Goal: Check status: Check status

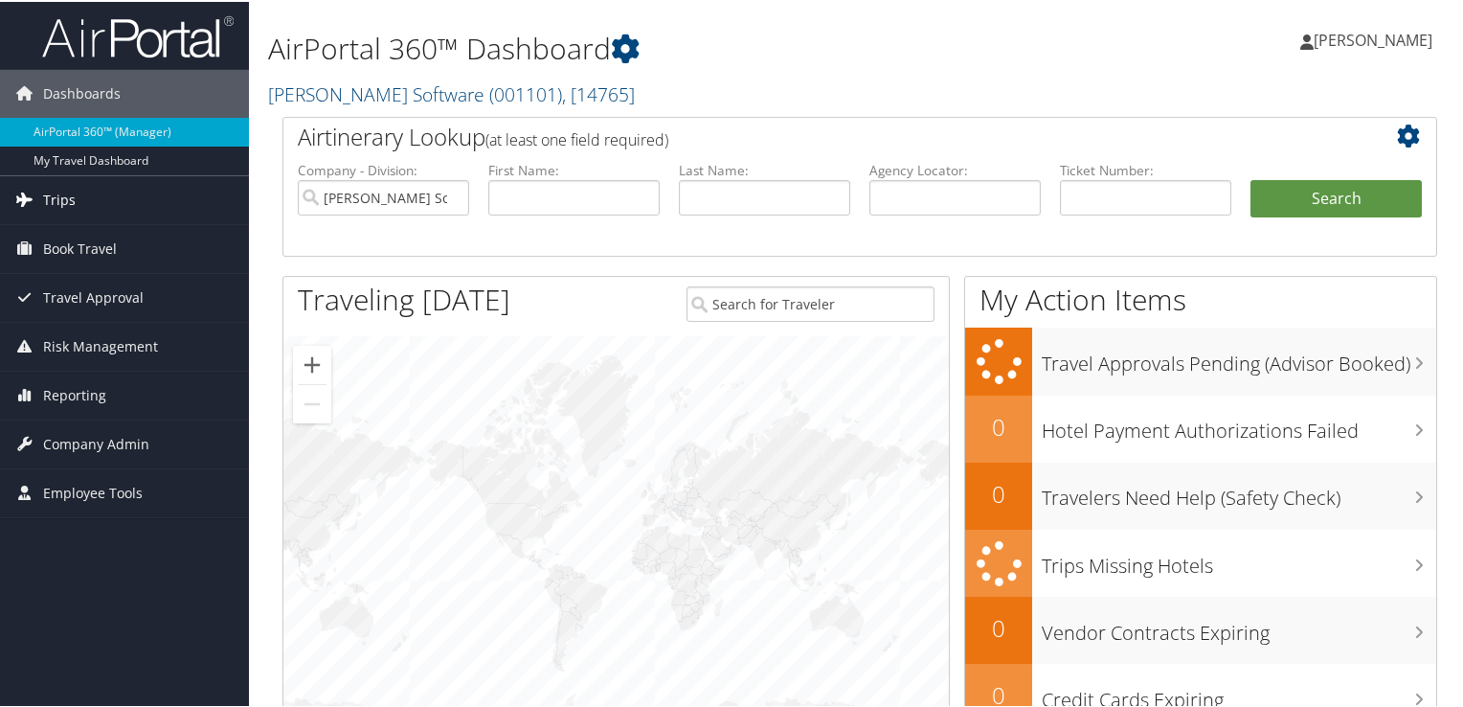
click at [60, 191] on span "Trips" at bounding box center [59, 198] width 33 height 48
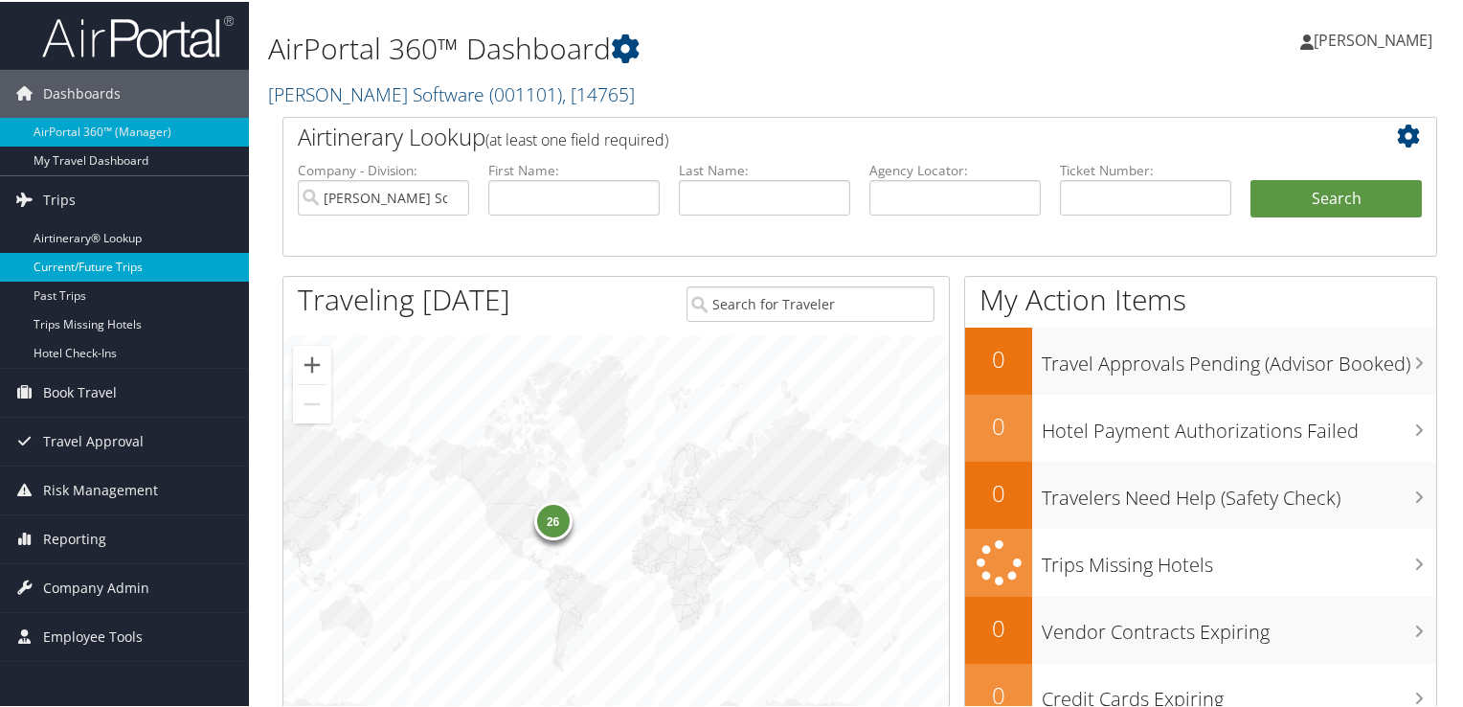
click at [54, 261] on link "Current/Future Trips" at bounding box center [124, 265] width 249 height 29
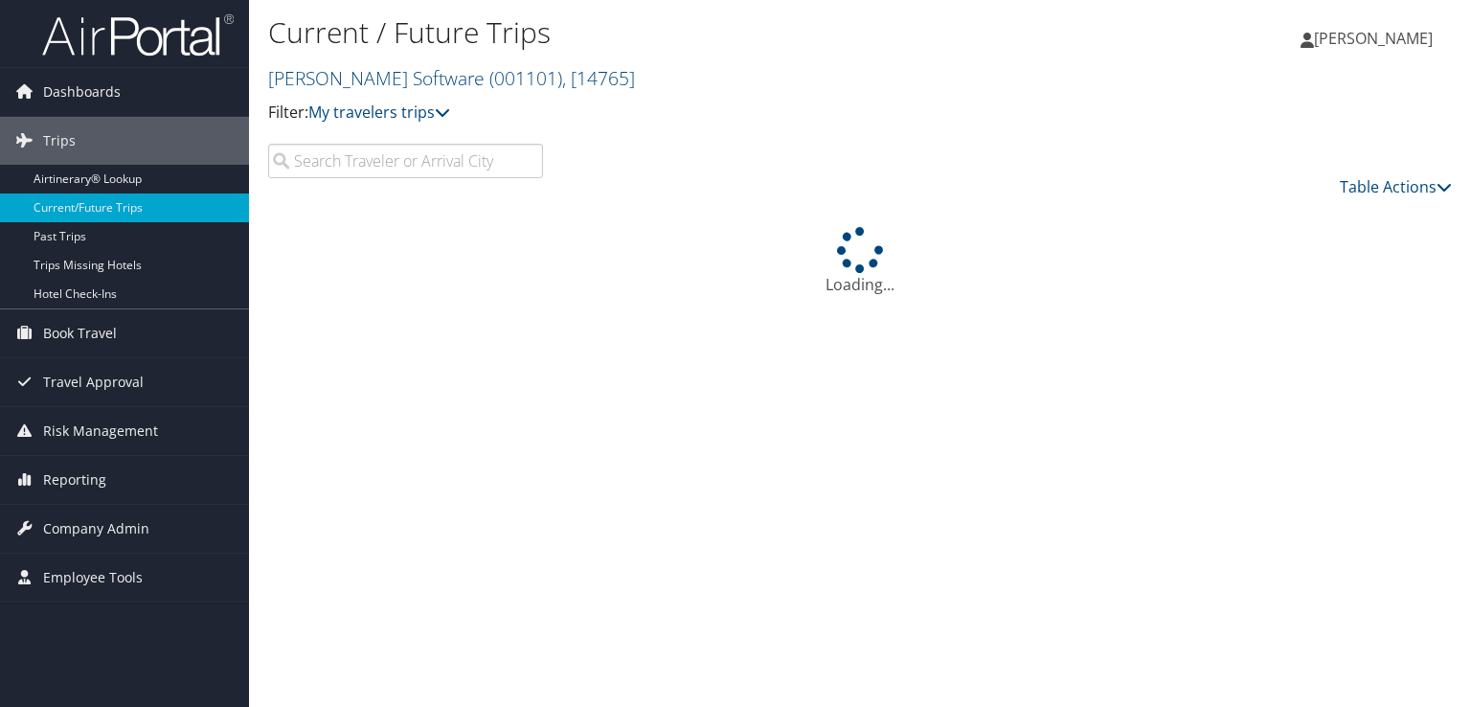
click at [354, 168] on input "search" at bounding box center [405, 161] width 275 height 34
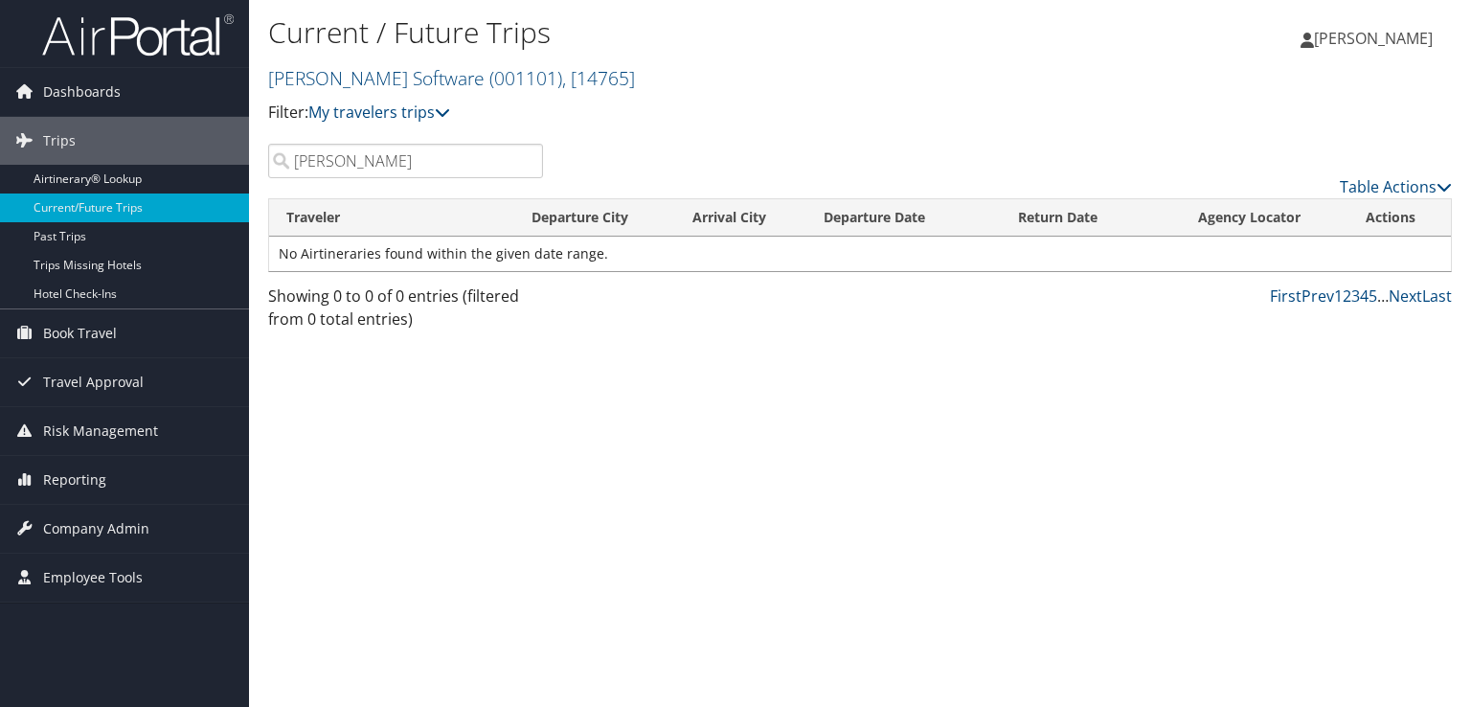
drag, startPoint x: 450, startPoint y: 161, endPoint x: 281, endPoint y: 163, distance: 169.5
click at [281, 163] on input "[PERSON_NAME]" at bounding box center [405, 161] width 275 height 34
type input "earl"
click at [49, 236] on link "Past Trips" at bounding box center [124, 236] width 249 height 29
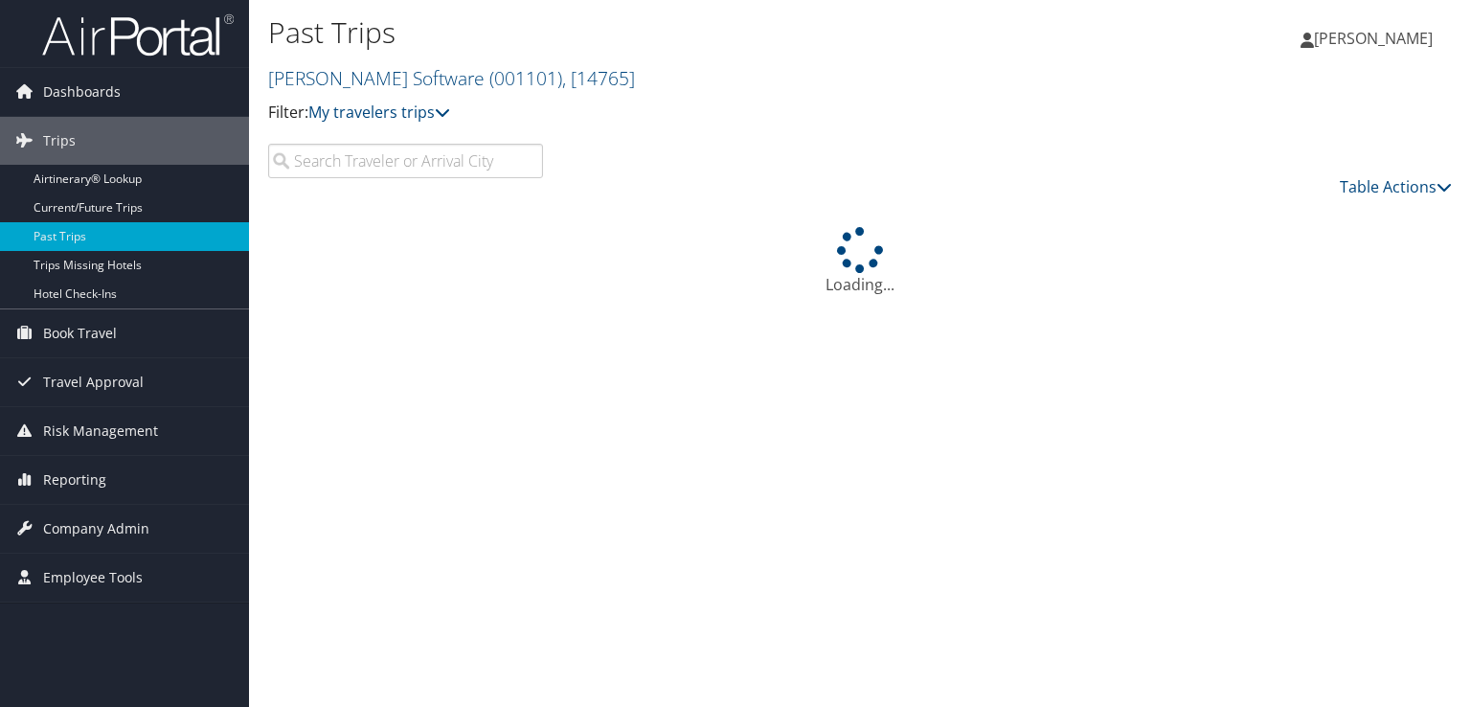
click at [397, 155] on input "search" at bounding box center [405, 161] width 275 height 34
type input "t"
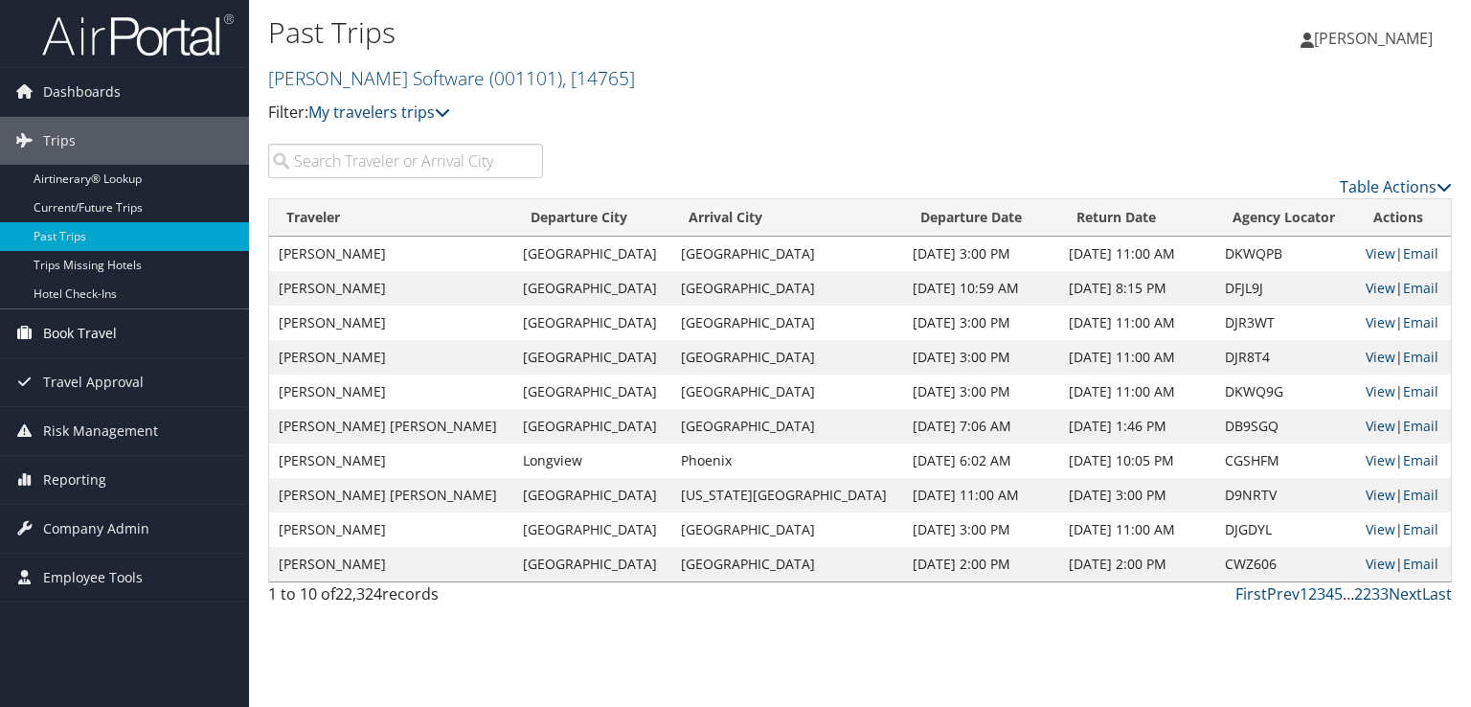
click at [111, 331] on span "Book Travel" at bounding box center [80, 333] width 74 height 48
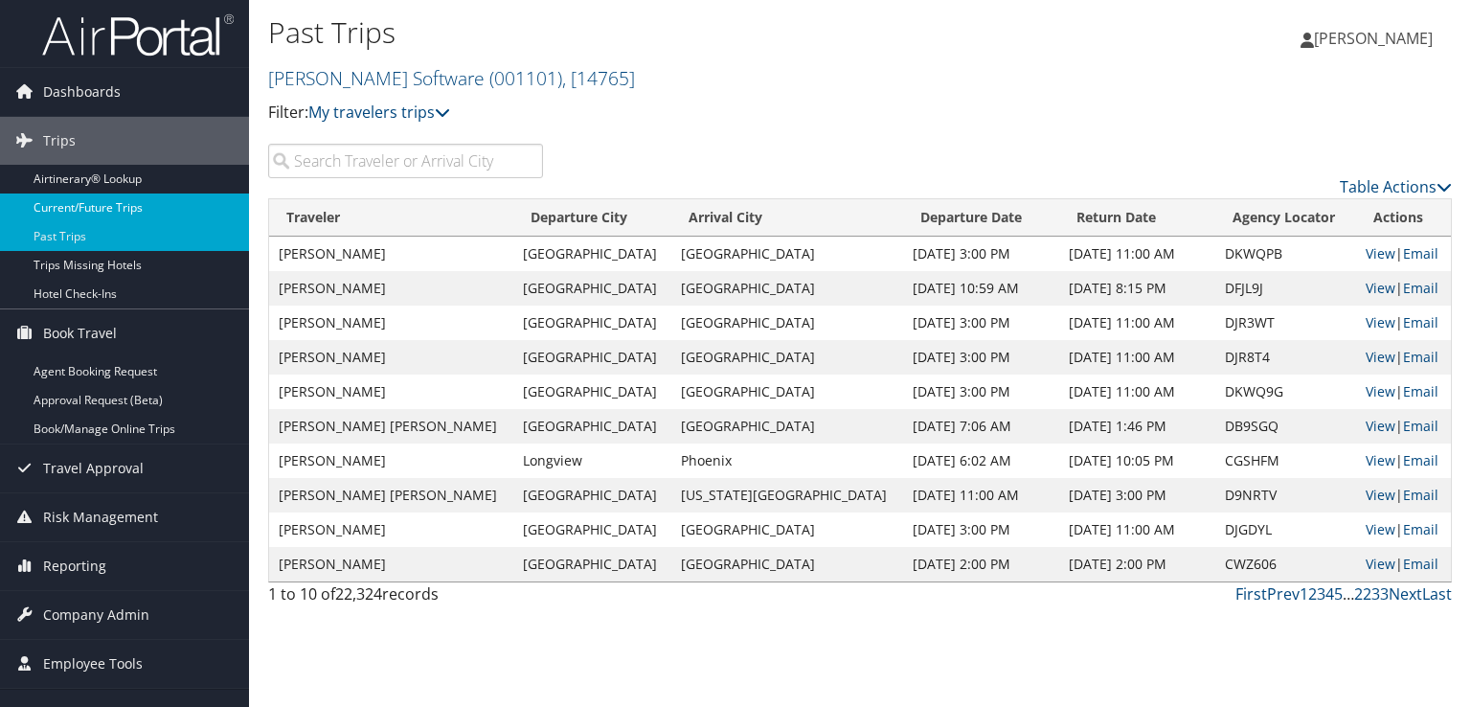
click at [90, 201] on link "Current/Future Trips" at bounding box center [124, 207] width 249 height 29
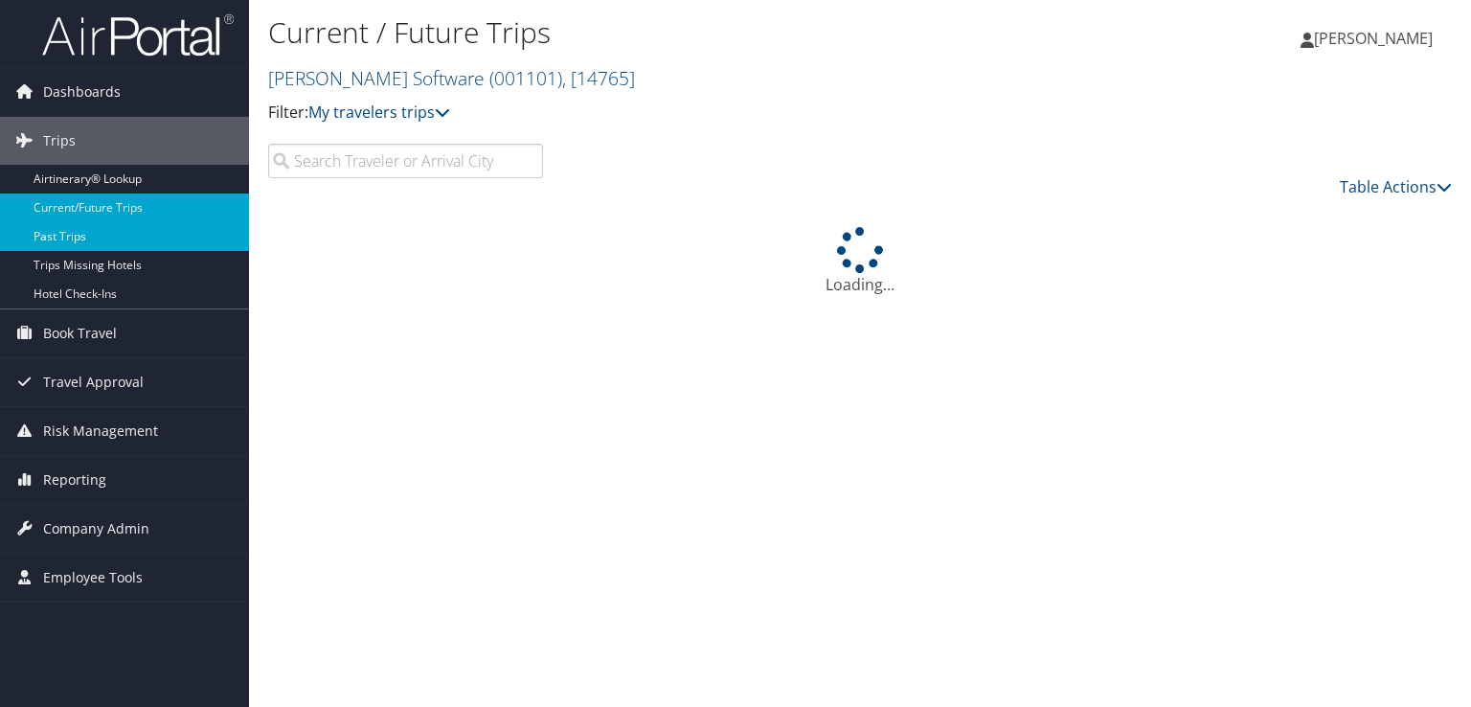
click at [76, 229] on link "Past Trips" at bounding box center [124, 236] width 249 height 29
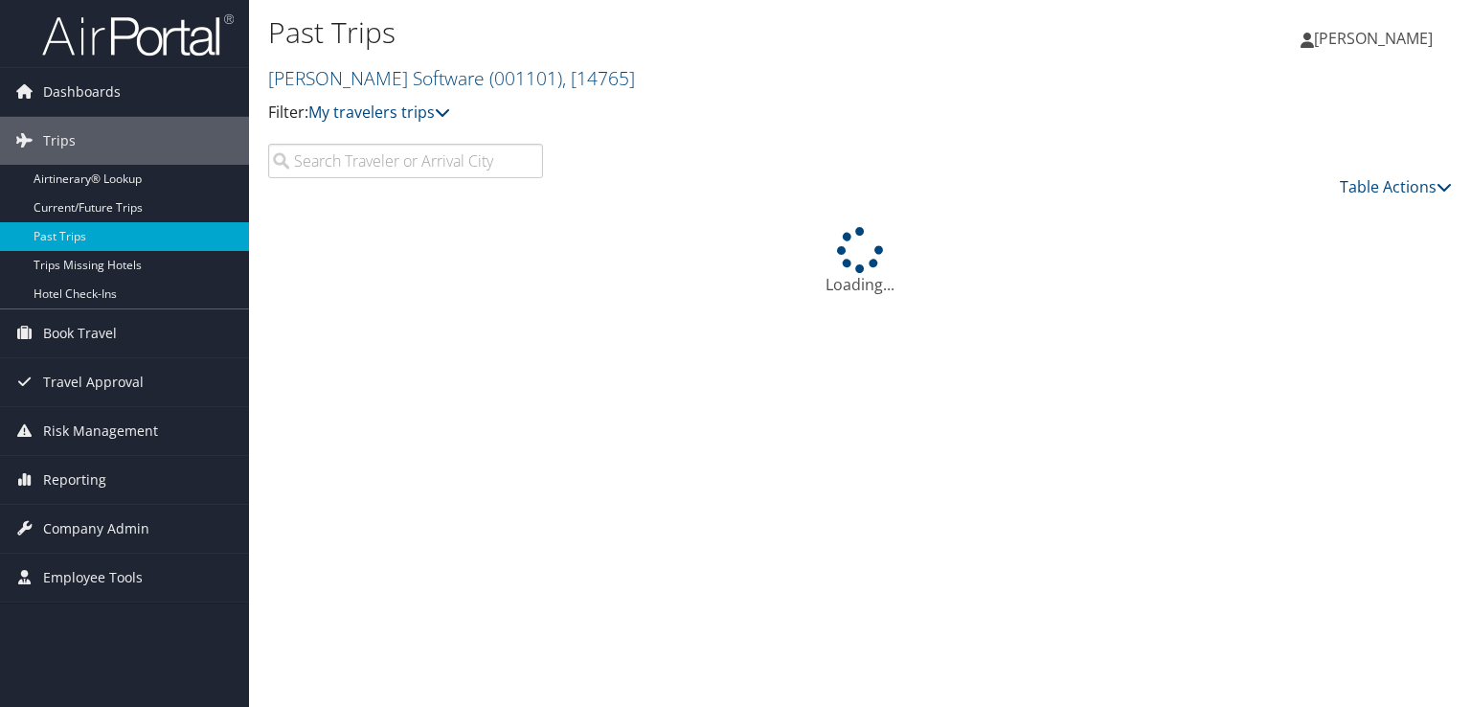
click at [367, 157] on input "search" at bounding box center [405, 161] width 275 height 34
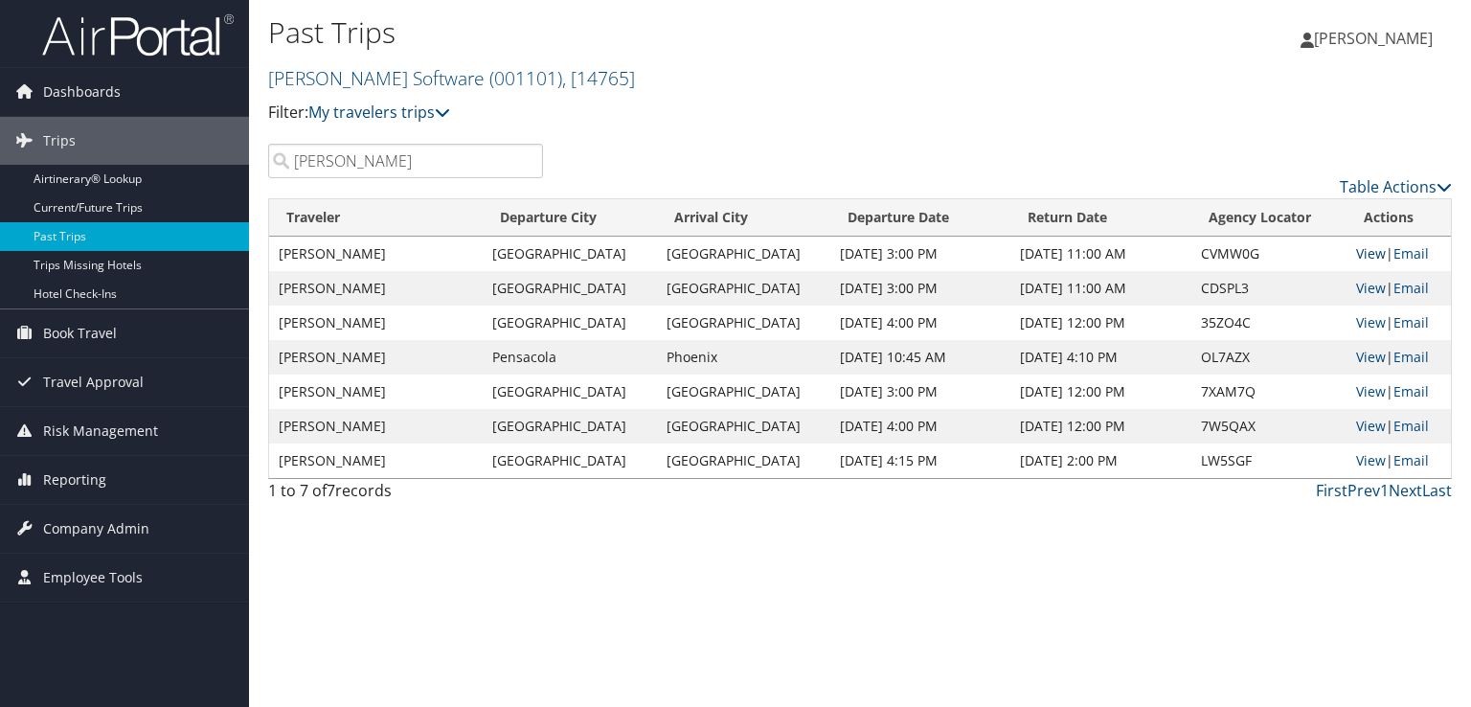
type input "thrailkill"
click at [1359, 252] on link "View" at bounding box center [1371, 253] width 30 height 18
click at [1356, 286] on link "View" at bounding box center [1371, 288] width 30 height 18
click at [1360, 324] on link "View" at bounding box center [1371, 322] width 30 height 18
click at [1364, 427] on link "View" at bounding box center [1371, 425] width 30 height 18
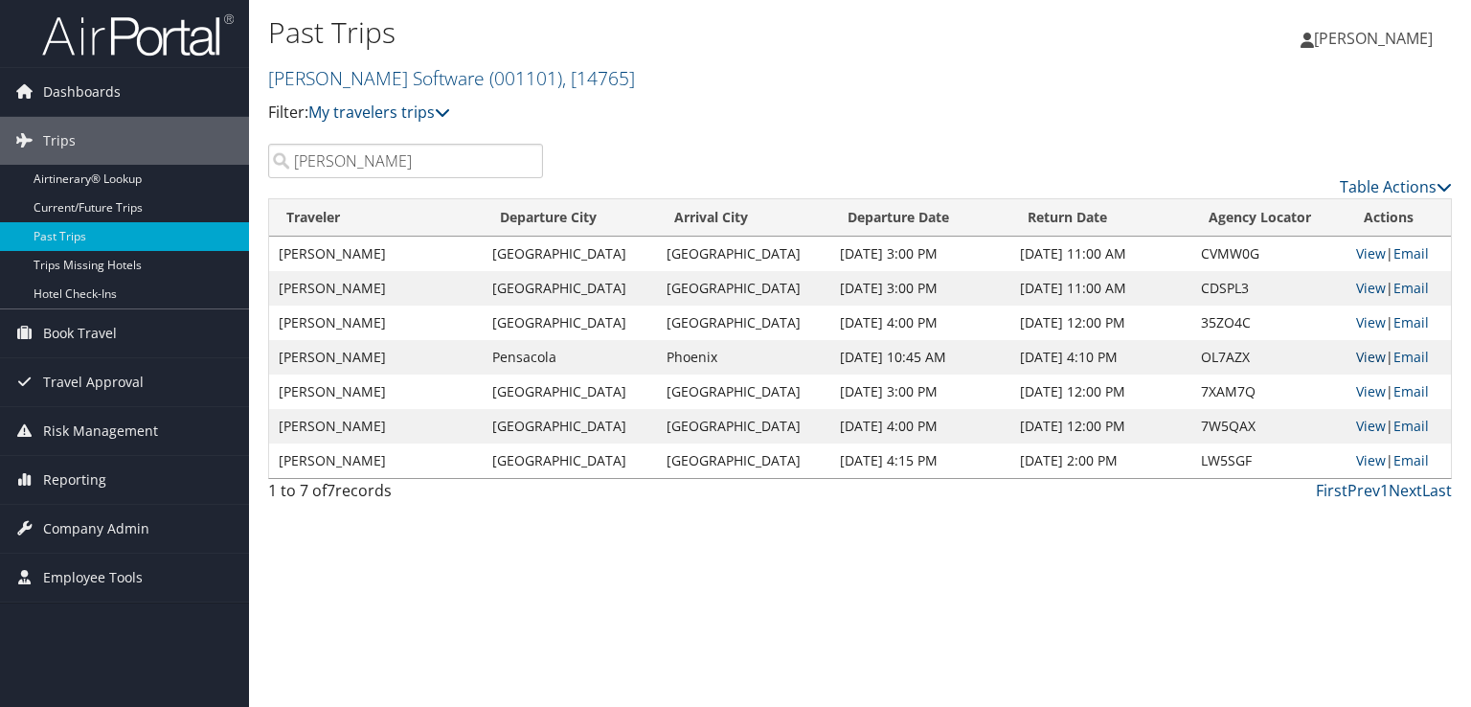
click at [1356, 352] on link "View" at bounding box center [1371, 357] width 30 height 18
click at [70, 204] on link "Current/Future Trips" at bounding box center [124, 207] width 249 height 29
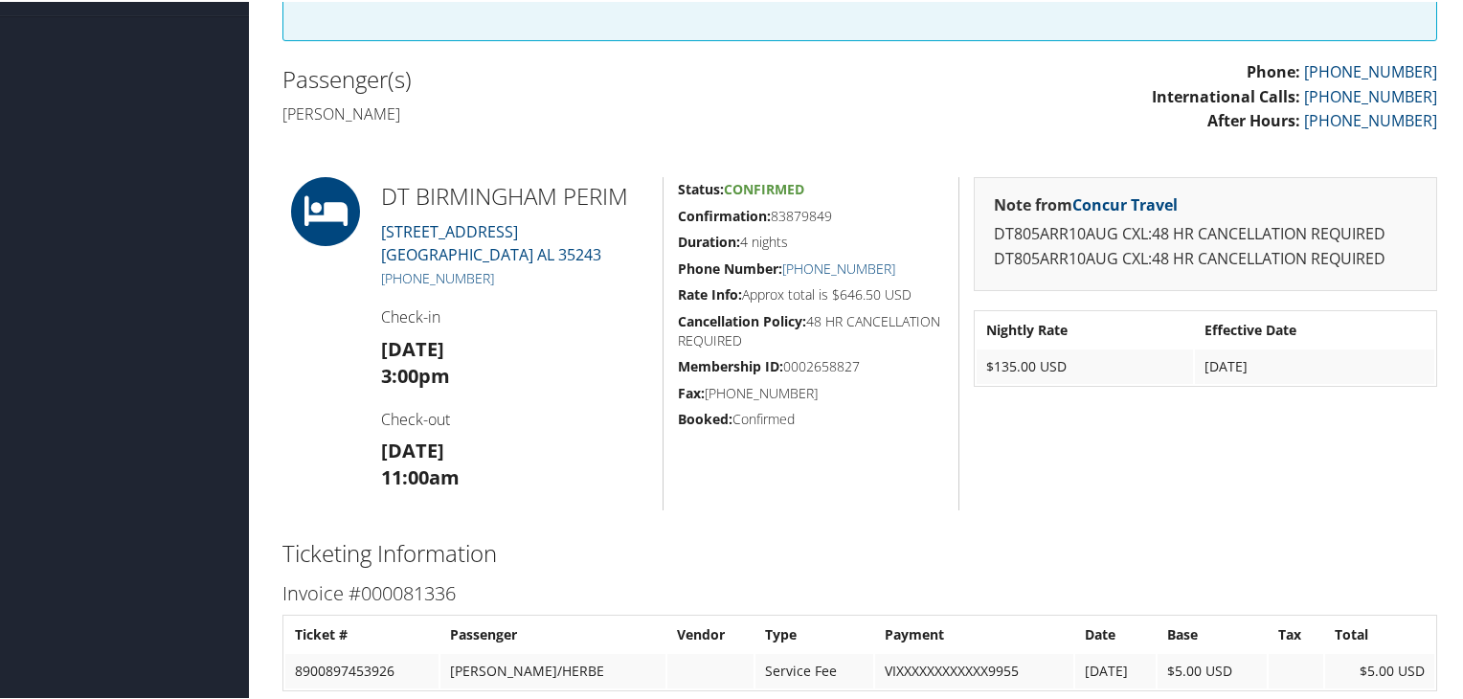
scroll to position [479, 0]
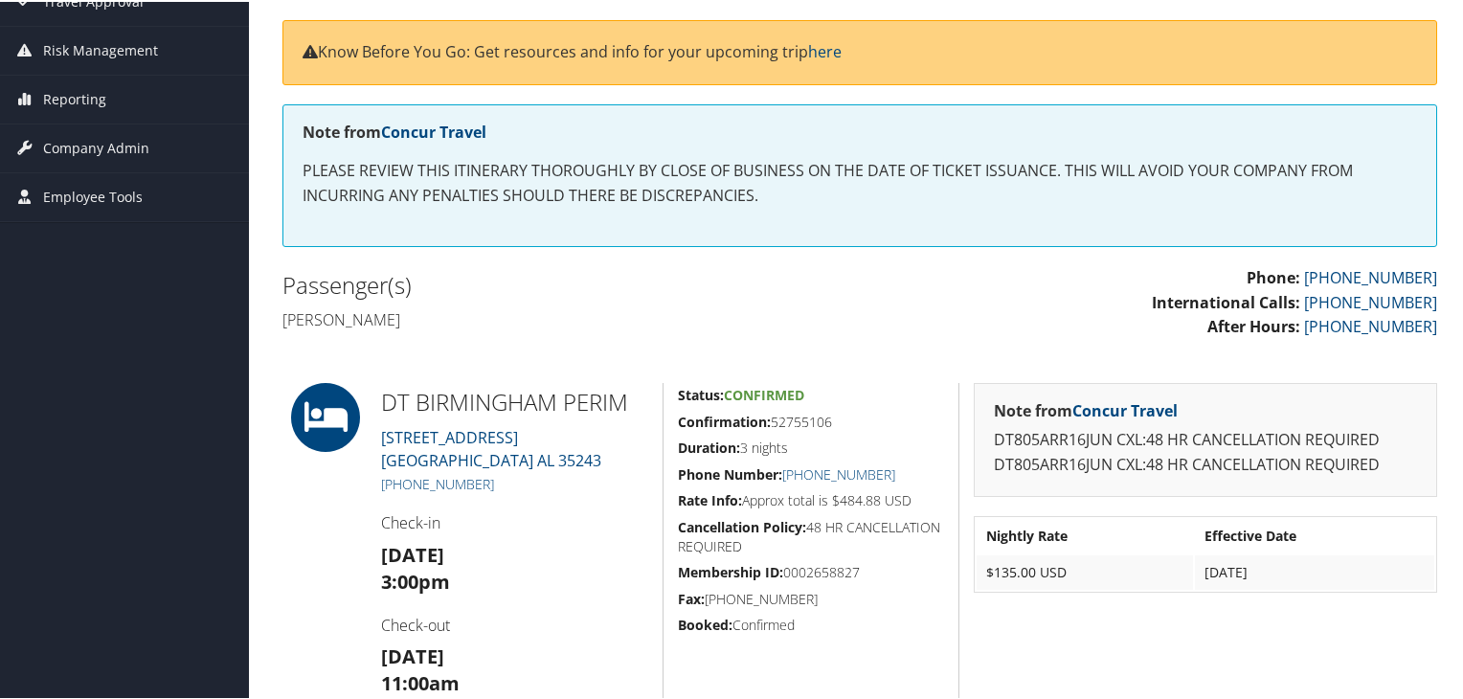
scroll to position [96, 0]
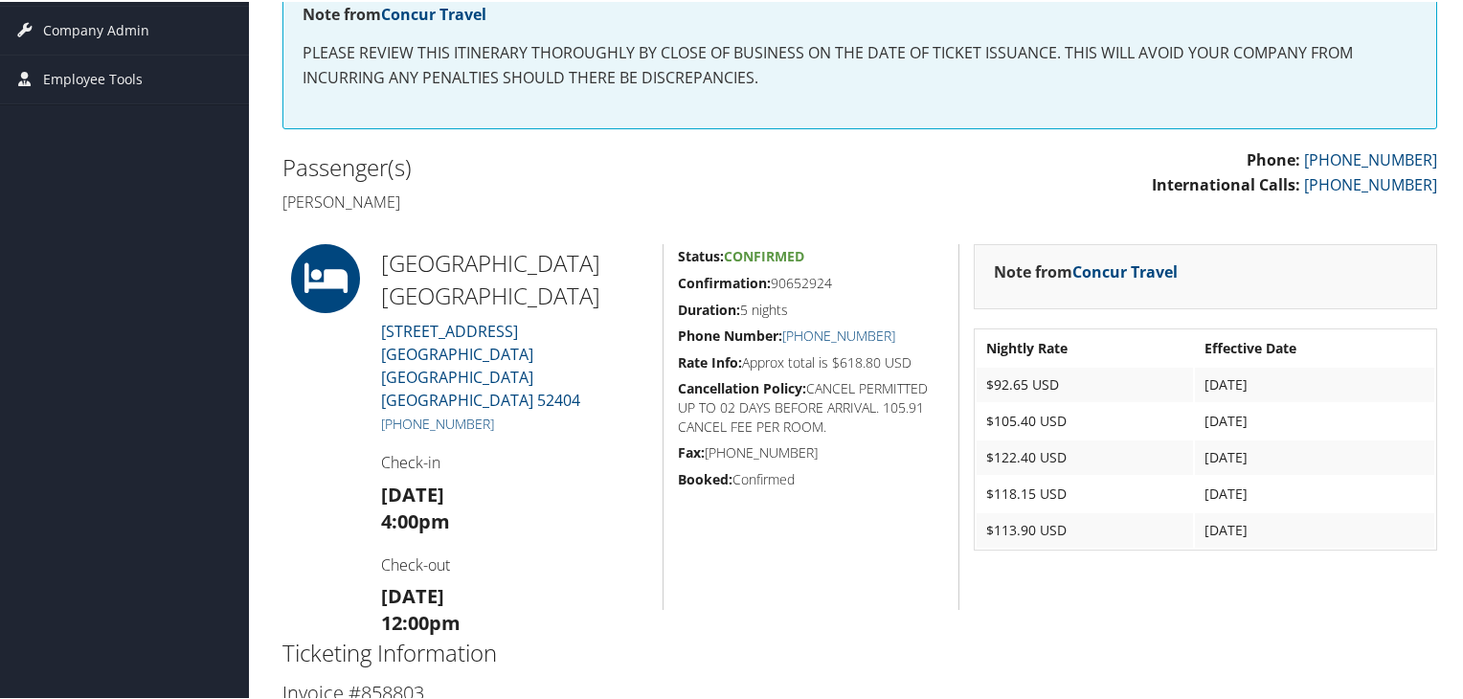
scroll to position [383, 0]
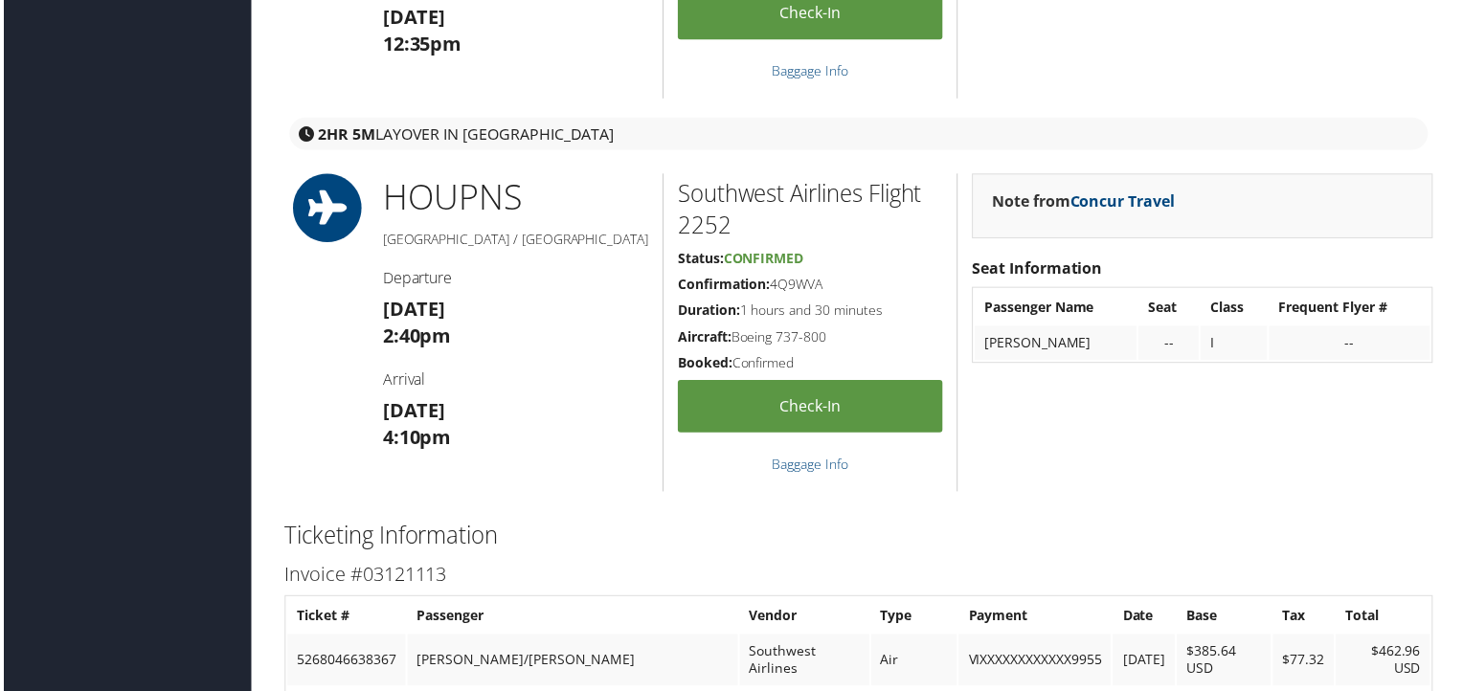
scroll to position [2106, 0]
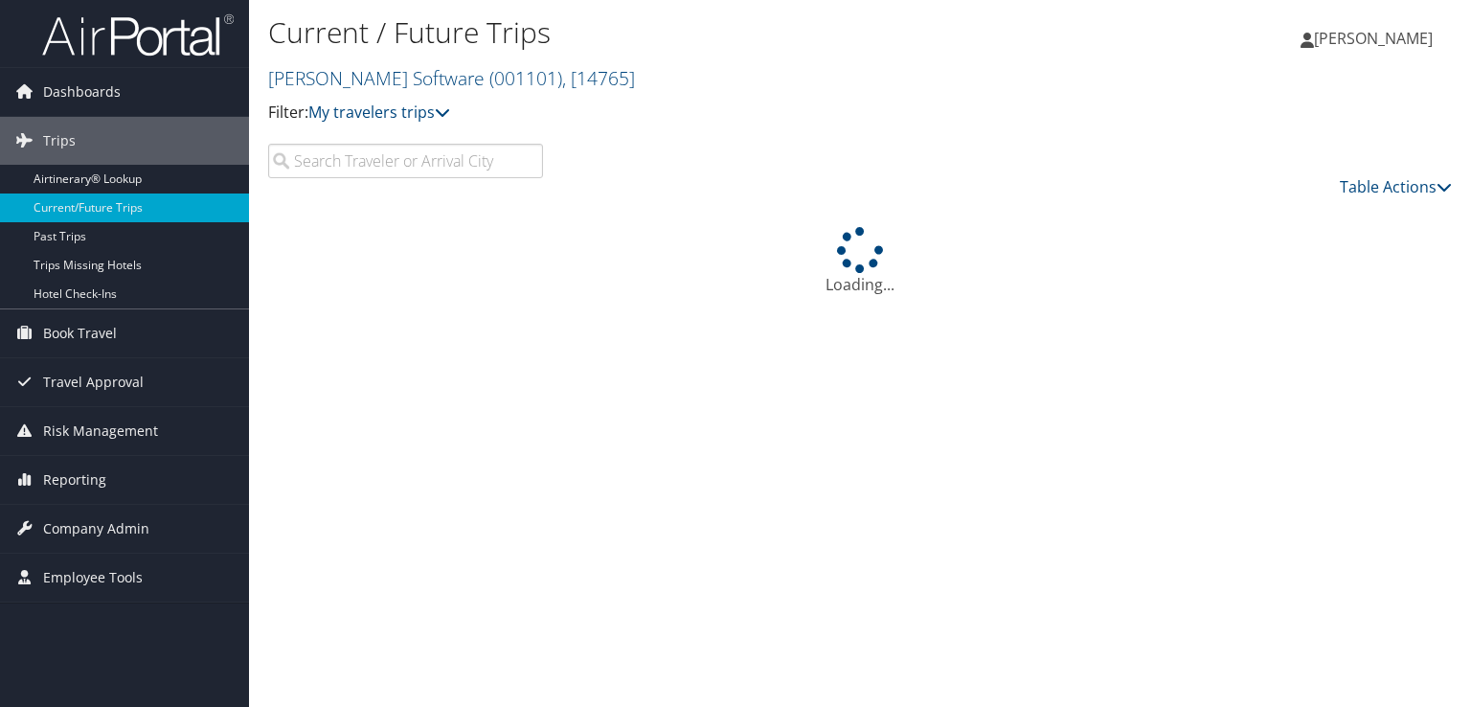
click at [384, 164] on input "search" at bounding box center [405, 161] width 275 height 34
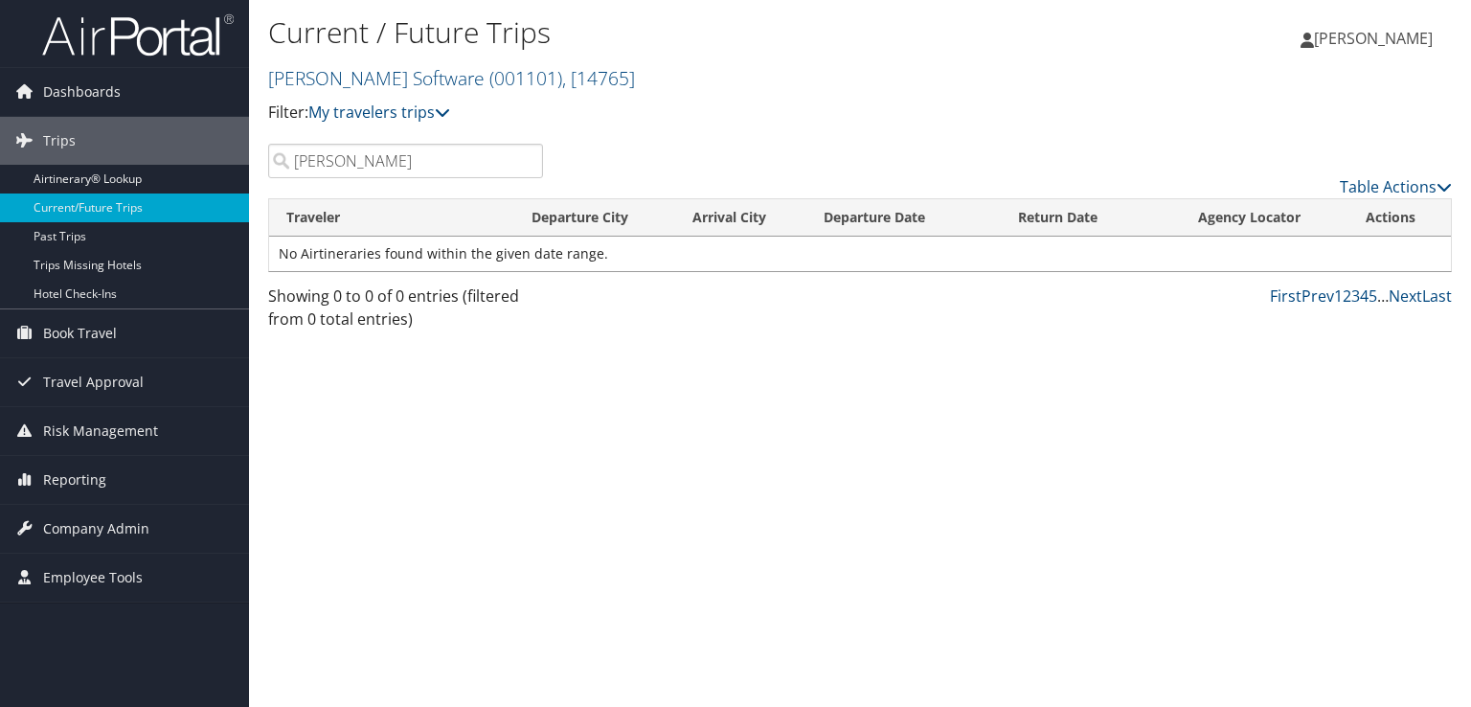
type input "[PERSON_NAME]"
